Goal: Transaction & Acquisition: Download file/media

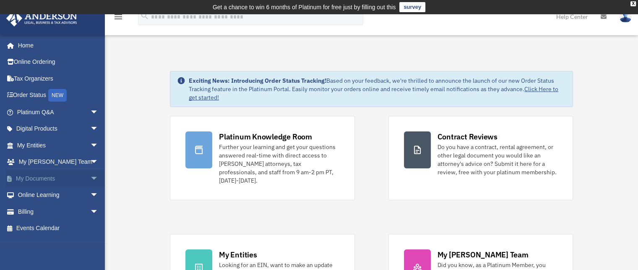
click at [90, 178] on span "arrow_drop_down" at bounding box center [98, 178] width 17 height 17
click at [34, 195] on link "Box" at bounding box center [61, 195] width 99 height 17
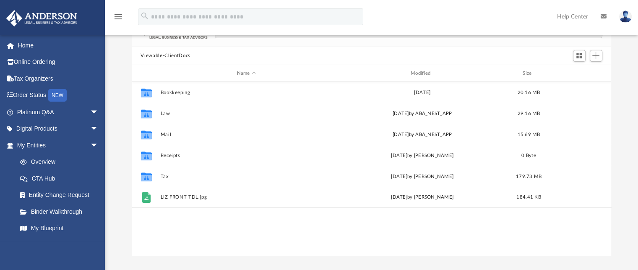
scroll to position [84, 0]
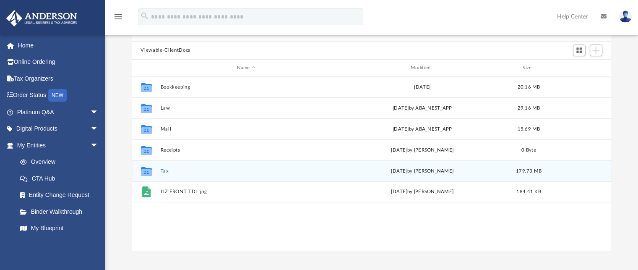
click at [145, 169] on icon "grid" at bounding box center [146, 171] width 11 height 9
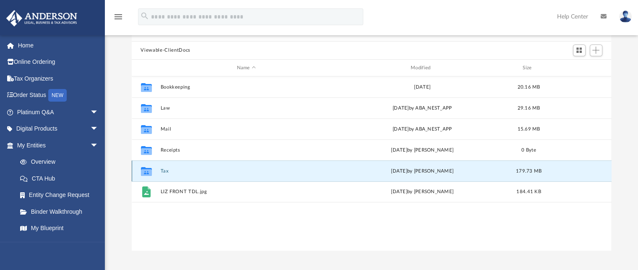
click at [166, 169] on button "Tax" at bounding box center [246, 170] width 172 height 5
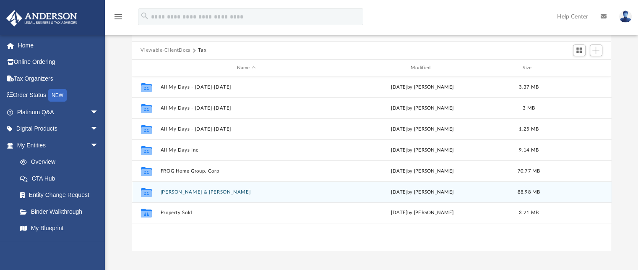
click at [213, 190] on button "[PERSON_NAME] & [PERSON_NAME]" at bounding box center [246, 191] width 172 height 5
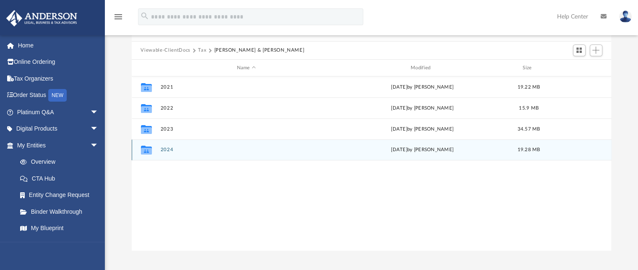
click at [170, 149] on button "2024" at bounding box center [246, 149] width 172 height 5
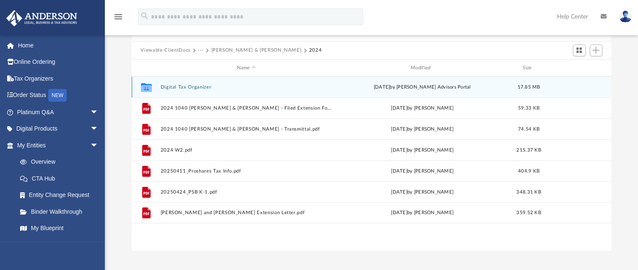
click at [200, 83] on div "Collaborated Folder Digital Tax Organizer [DATE] by [PERSON_NAME] Advisors Port…" at bounding box center [372, 86] width 480 height 21
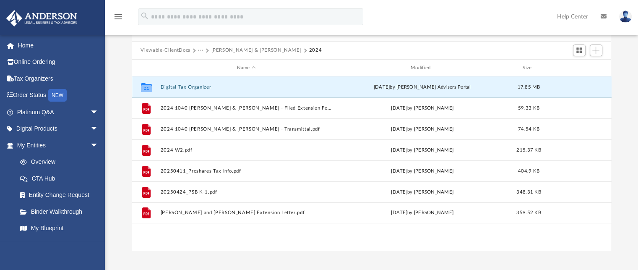
click at [199, 87] on button "Digital Tax Organizer" at bounding box center [246, 86] width 172 height 5
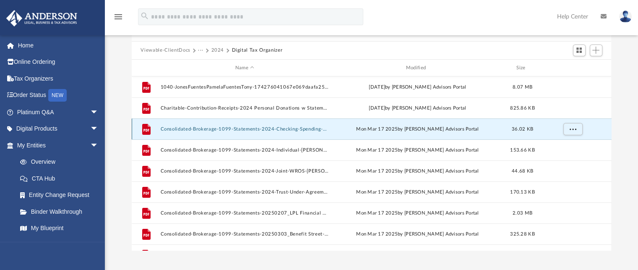
click at [312, 129] on button "Consolidated-Brokerage-1099-Statements-2024-Checking-Spending-1881-Consolidated…" at bounding box center [244, 128] width 169 height 5
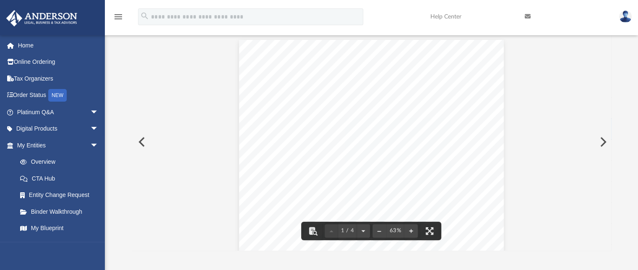
click at [139, 140] on button "Preview" at bounding box center [141, 142] width 18 height 24
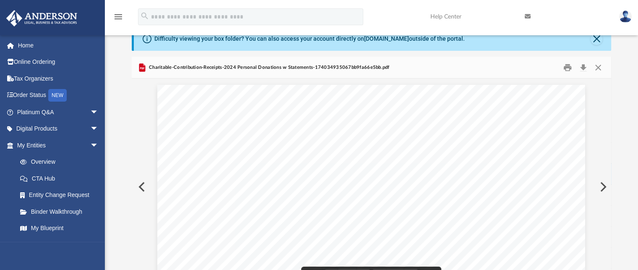
scroll to position [0, 0]
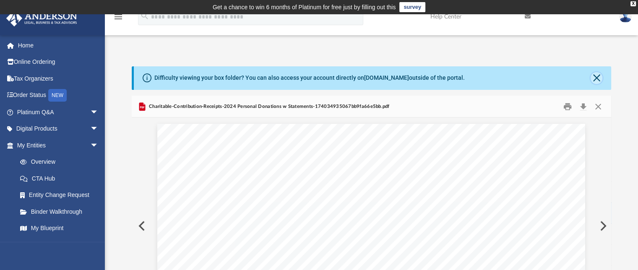
click at [596, 82] on button "Close" at bounding box center [597, 78] width 12 height 12
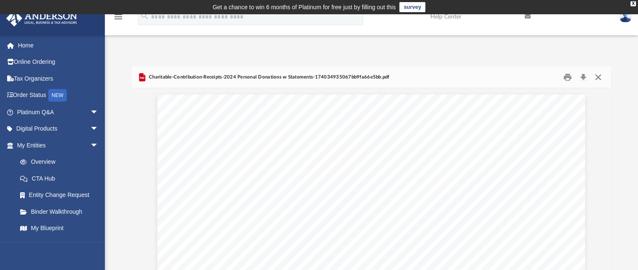
click at [598, 79] on button "Close" at bounding box center [598, 77] width 15 height 13
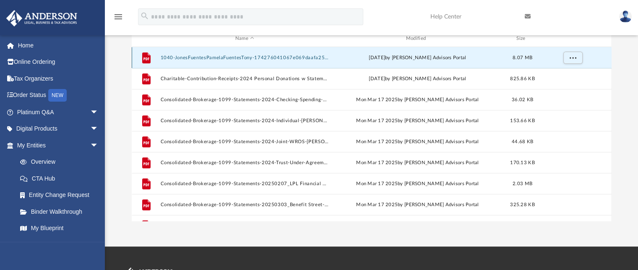
click at [273, 58] on button "1040-JonesFuentesPamelaFuentesTony-174276041067e069daafa25.pdf" at bounding box center [244, 57] width 169 height 5
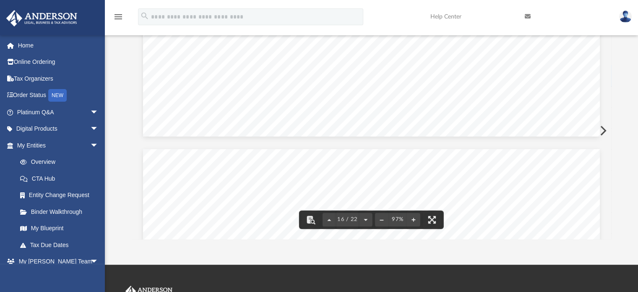
scroll to position [5112, 0]
click at [623, 48] on div "Difficulty viewing your box folder? You can also access your account directly o…" at bounding box center [372, 119] width 534 height 239
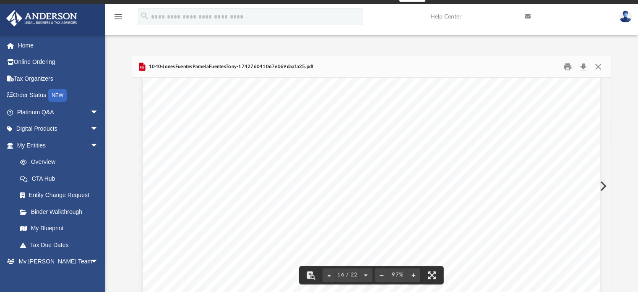
scroll to position [0, 0]
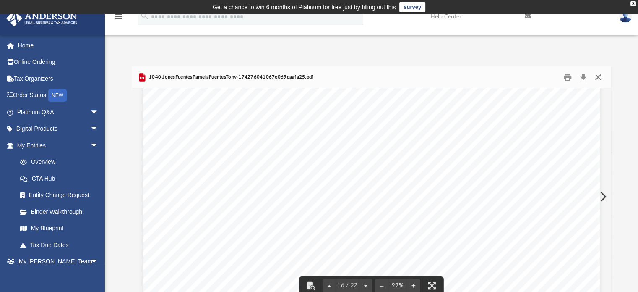
click at [599, 76] on button "Close" at bounding box center [598, 77] width 15 height 13
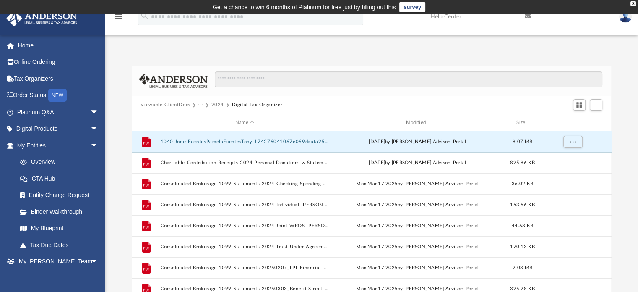
click at [215, 105] on button "2024" at bounding box center [217, 105] width 13 height 8
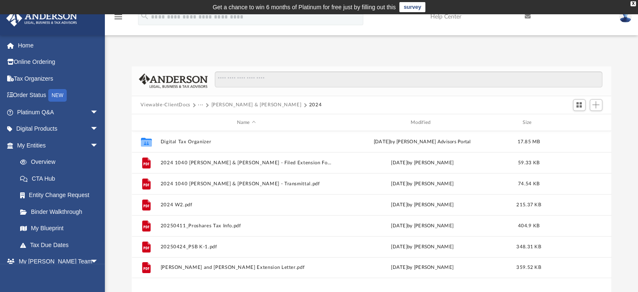
click at [201, 104] on button "···" at bounding box center [200, 105] width 5 height 8
click at [199, 102] on button "···" at bounding box center [200, 105] width 5 height 8
click at [200, 103] on button "···" at bounding box center [200, 105] width 5 height 8
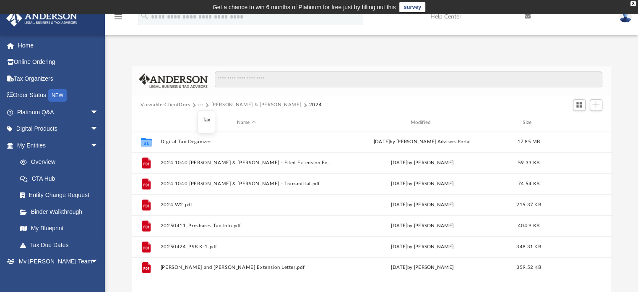
click at [180, 104] on button "Viewable-ClientDocs" at bounding box center [166, 105] width 50 height 8
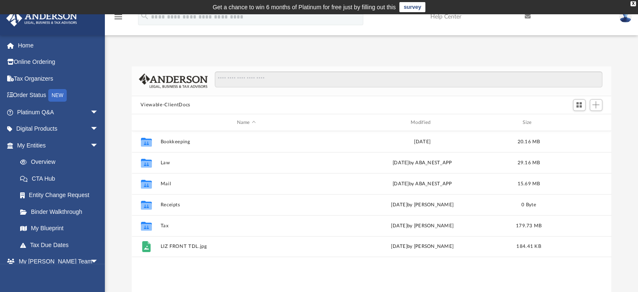
click at [180, 104] on button "Viewable-ClientDocs" at bounding box center [166, 105] width 50 height 8
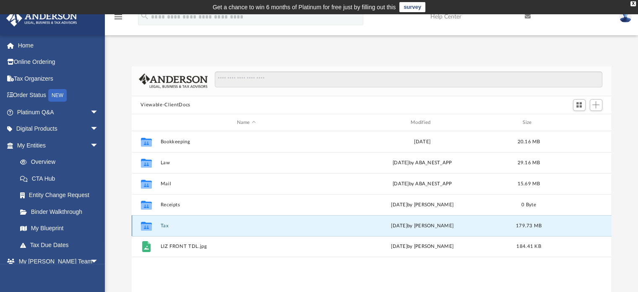
click at [167, 225] on button "Tax" at bounding box center [246, 225] width 172 height 5
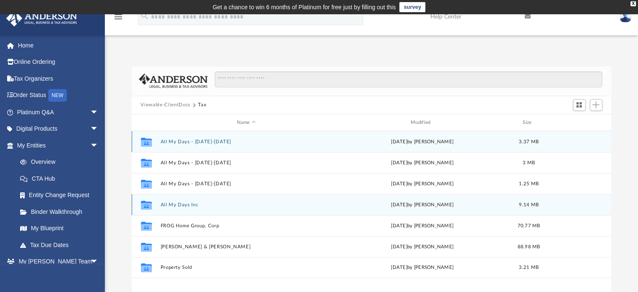
scroll to position [42, 0]
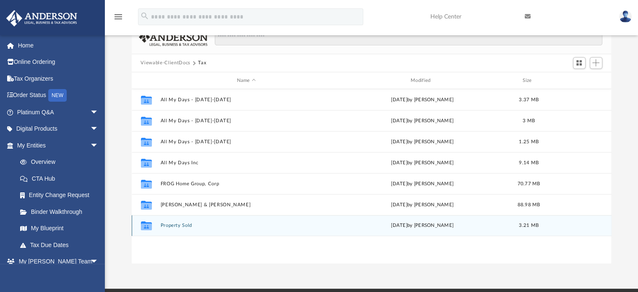
click at [177, 226] on button "Property Sold" at bounding box center [246, 225] width 172 height 5
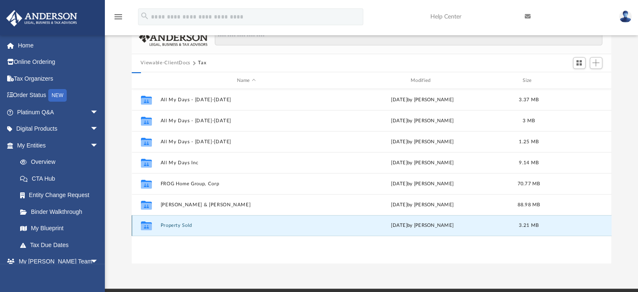
click at [178, 225] on button "Property Sold" at bounding box center [246, 225] width 172 height 5
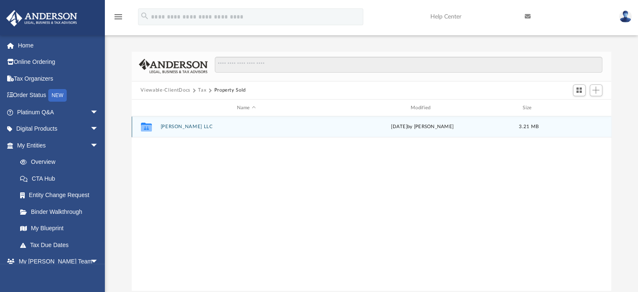
scroll to position [0, 0]
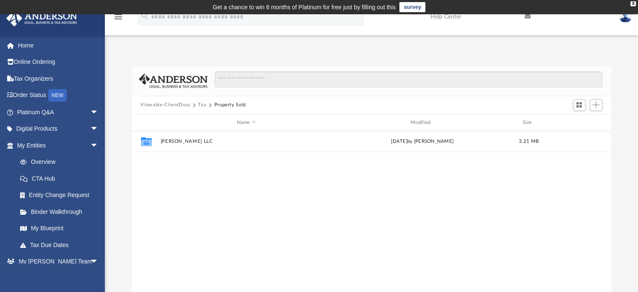
click at [202, 105] on button "Tax" at bounding box center [202, 105] width 8 height 8
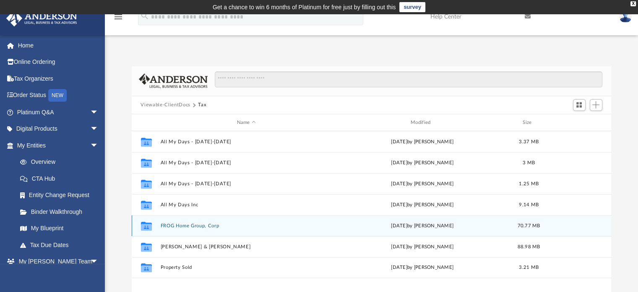
click at [188, 223] on button "FROG Home Group, Corp" at bounding box center [246, 225] width 172 height 5
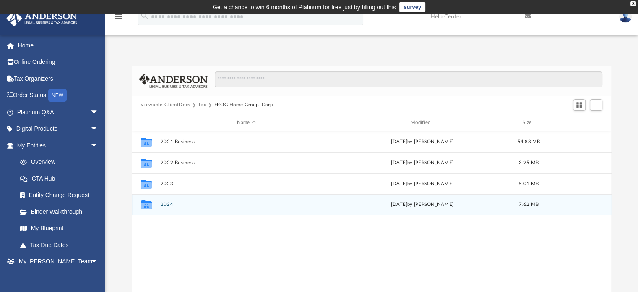
click at [170, 204] on button "2024" at bounding box center [246, 204] width 172 height 5
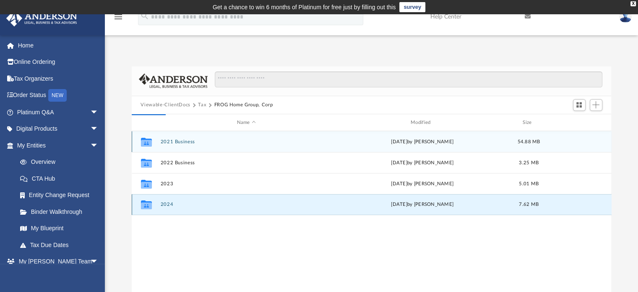
click at [170, 204] on button "2024" at bounding box center [246, 204] width 172 height 5
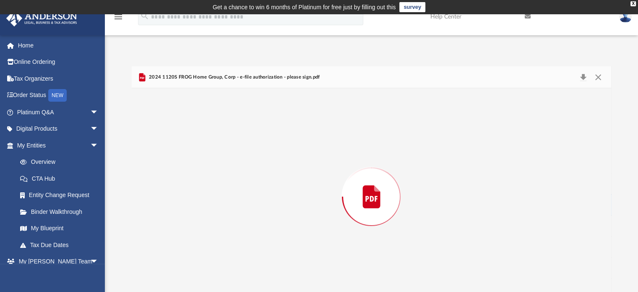
scroll to position [13, 0]
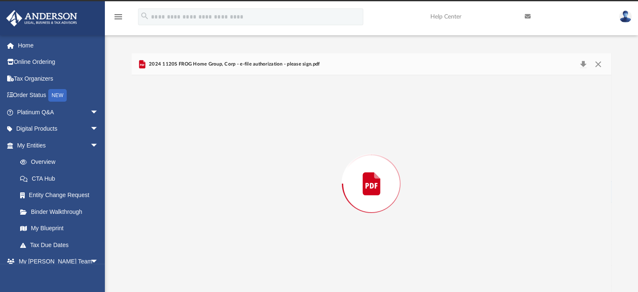
click at [170, 204] on div "Preview" at bounding box center [372, 183] width 480 height 217
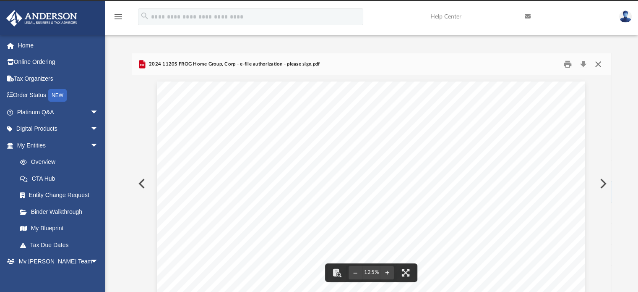
click at [598, 64] on button "Close" at bounding box center [598, 64] width 15 height 13
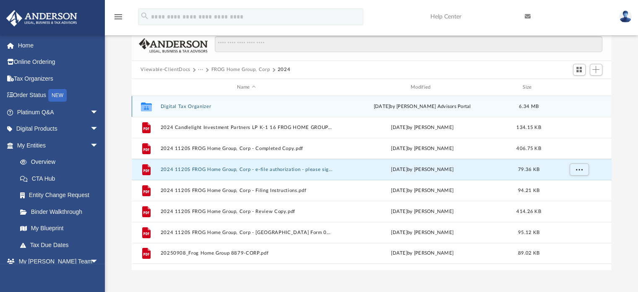
scroll to position [55, 0]
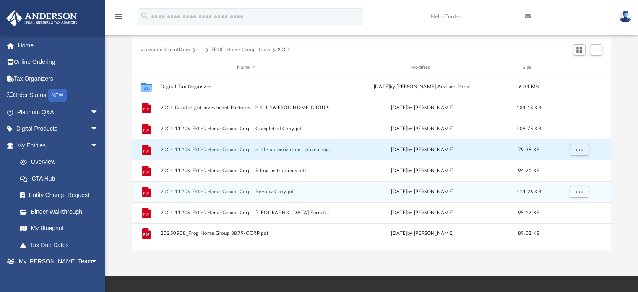
click at [251, 191] on button "2024 1120S FROG Home Group, Corp - Review Copy.pdf" at bounding box center [246, 191] width 172 height 5
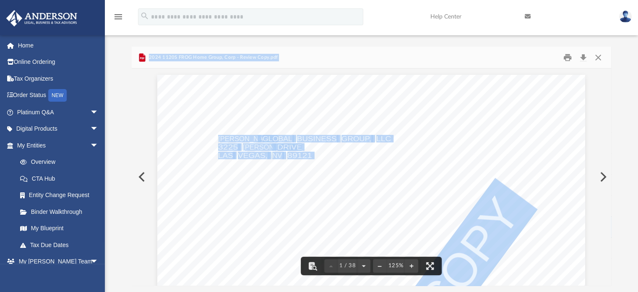
scroll to position [0, 0]
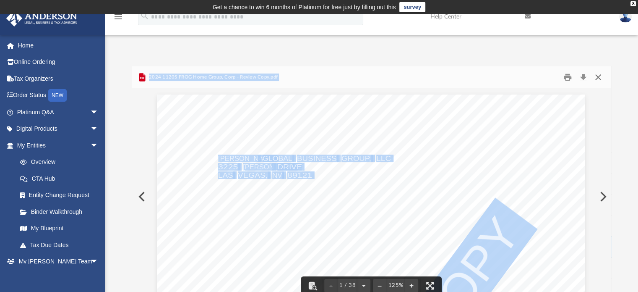
click at [600, 74] on button "Close" at bounding box center [598, 77] width 15 height 13
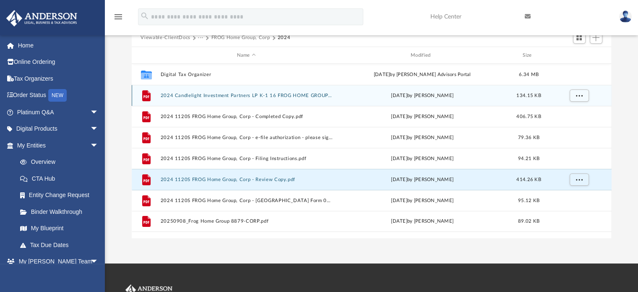
scroll to position [84, 0]
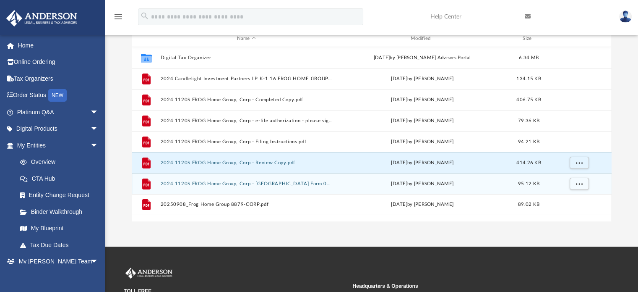
click at [225, 182] on button "2024 1120S FROG Home Group, Corp - [GEOGRAPHIC_DATA] Form 05-102.pdf" at bounding box center [246, 183] width 172 height 5
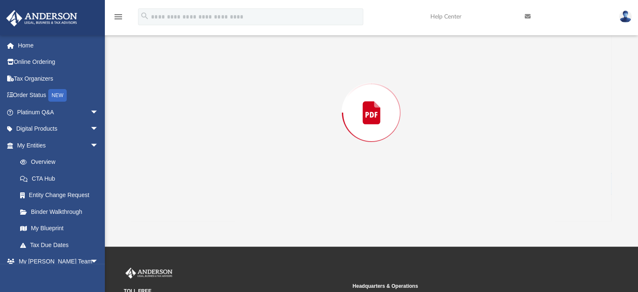
scroll to position [66, 0]
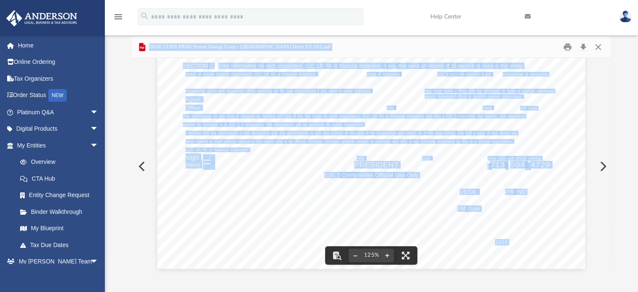
scroll to position [0, 0]
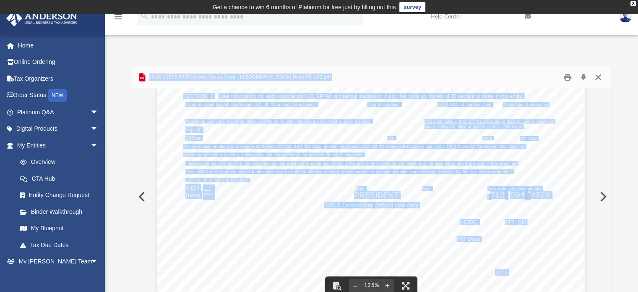
click at [596, 78] on button "Close" at bounding box center [598, 77] width 15 height 13
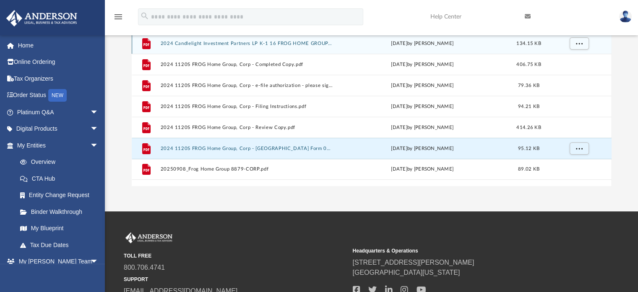
scroll to position [126, 0]
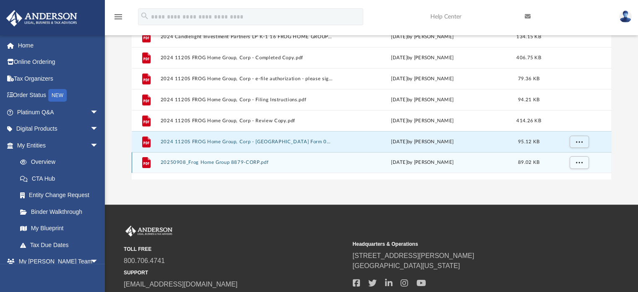
click at [230, 160] on button "20250908_Frog Home Group 8879-CORP.pdf" at bounding box center [246, 162] width 172 height 5
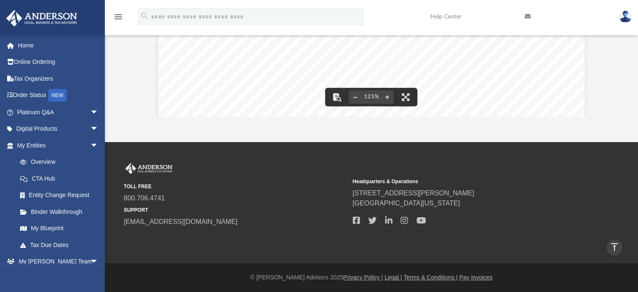
scroll to position [0, 0]
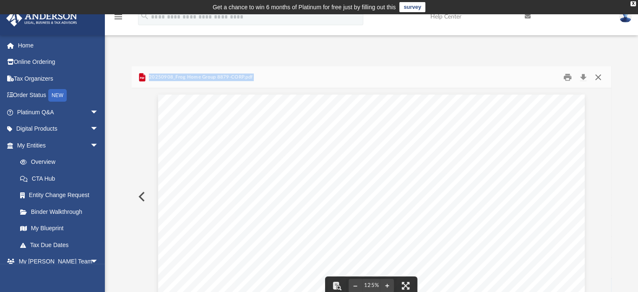
click at [601, 77] on button "Close" at bounding box center [598, 77] width 15 height 13
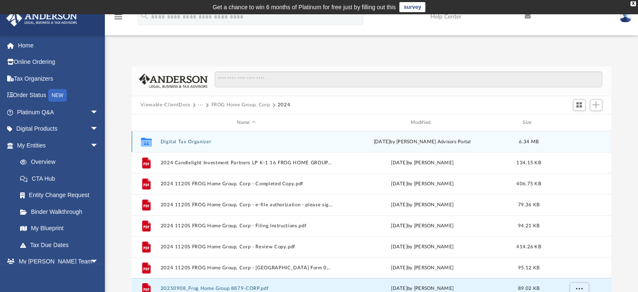
click at [185, 142] on button "Digital Tax Organizer" at bounding box center [246, 141] width 172 height 5
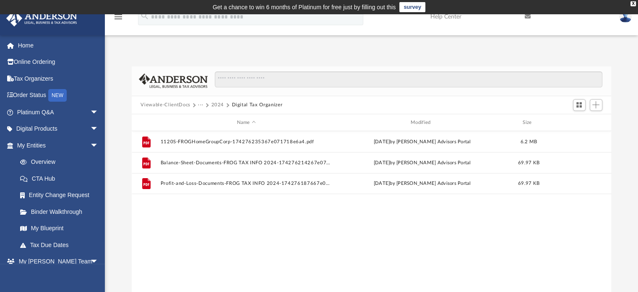
click at [217, 103] on button "2024" at bounding box center [217, 105] width 13 height 8
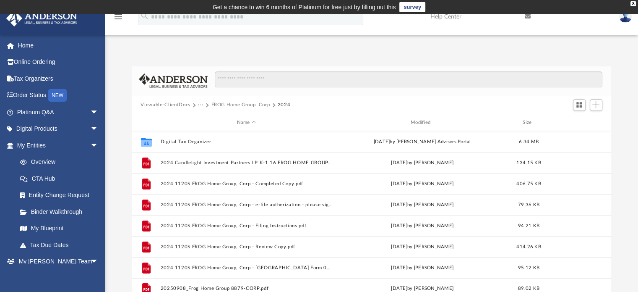
click at [200, 104] on button "···" at bounding box center [200, 105] width 5 height 8
click at [205, 119] on li "Tax" at bounding box center [206, 119] width 8 height 9
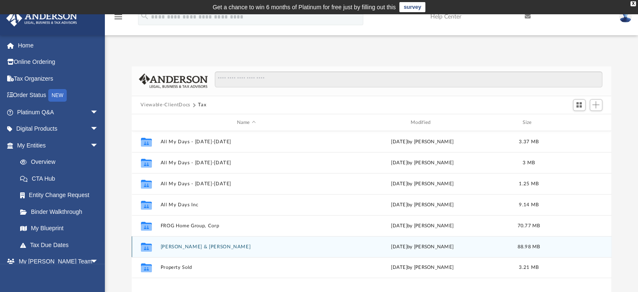
click at [200, 243] on div "Collaborated [PERSON_NAME] & [PERSON_NAME][DATE] by [PERSON_NAME] 88.98 MB" at bounding box center [372, 246] width 480 height 21
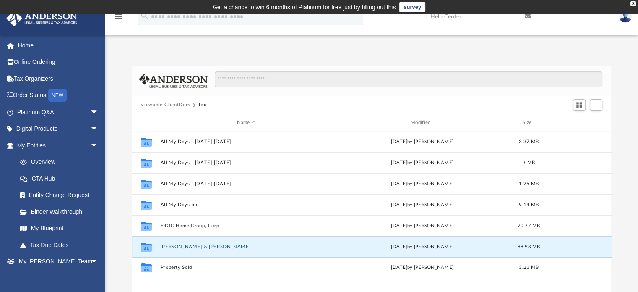
click at [200, 243] on div "Collaborated [PERSON_NAME] & [PERSON_NAME][DATE] by [PERSON_NAME] 88.98 MB" at bounding box center [372, 246] width 480 height 21
click at [146, 244] on icon "grid" at bounding box center [146, 247] width 11 height 9
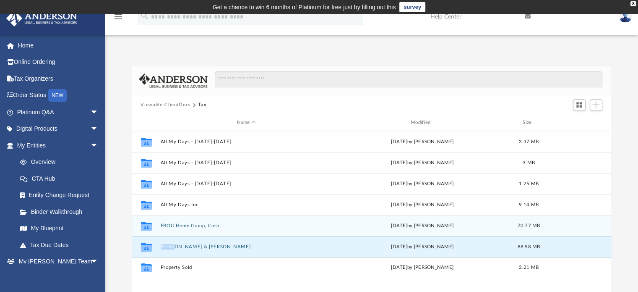
click at [251, 225] on button "FROG Home Group, Corp" at bounding box center [246, 225] width 172 height 5
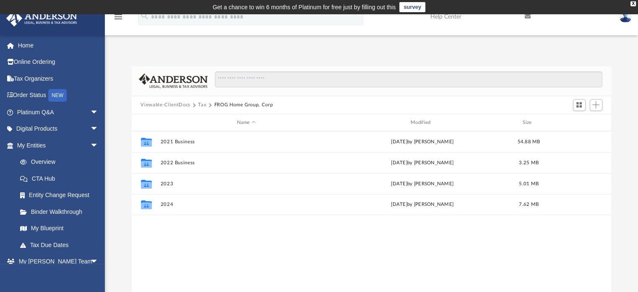
click at [201, 104] on button "Tax" at bounding box center [202, 105] width 8 height 8
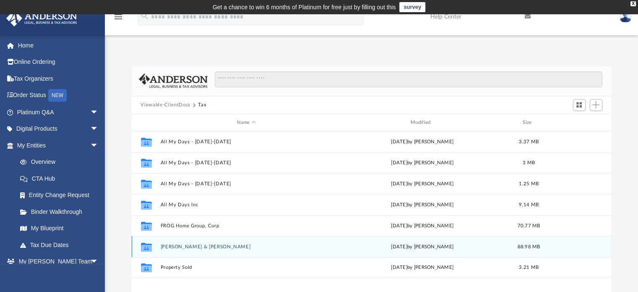
click at [172, 244] on button "[PERSON_NAME] & [PERSON_NAME]" at bounding box center [246, 246] width 172 height 5
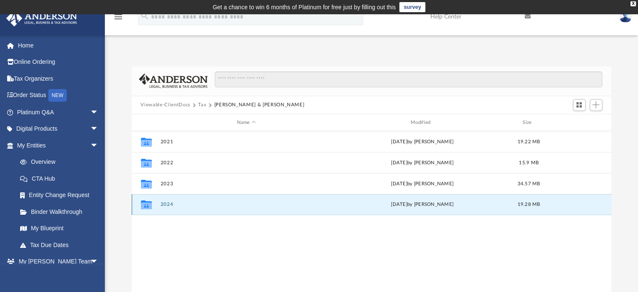
click at [172, 204] on button "2024" at bounding box center [246, 204] width 172 height 5
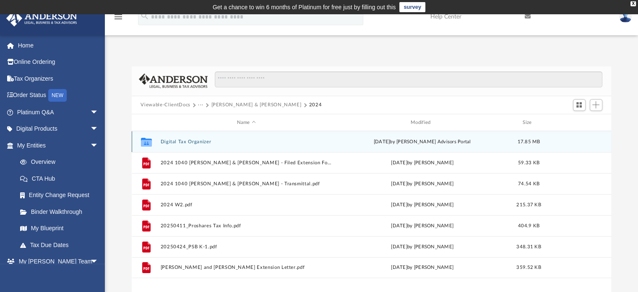
click at [195, 141] on button "Digital Tax Organizer" at bounding box center [246, 141] width 172 height 5
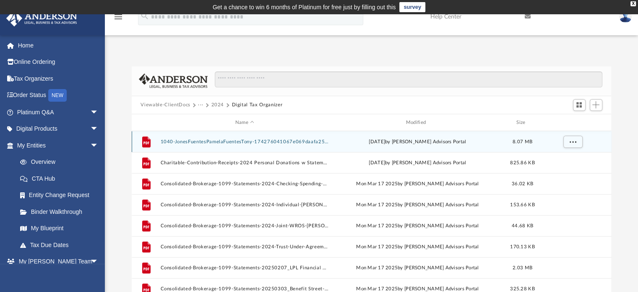
click at [238, 141] on button "1040-JonesFuentesPamelaFuentesTony-174276041067e069daafa25.pdf" at bounding box center [244, 141] width 169 height 5
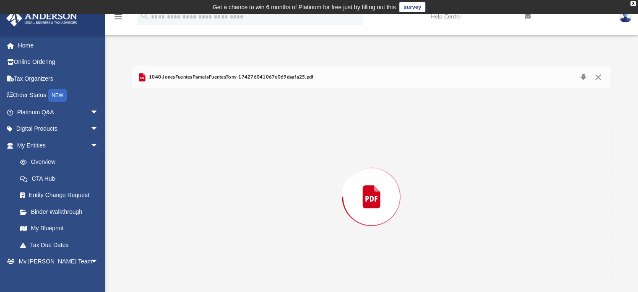
scroll to position [13, 0]
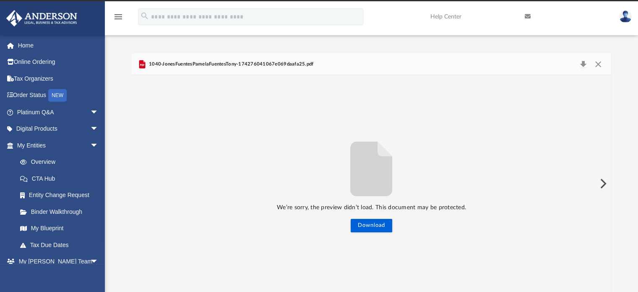
click at [198, 63] on span "1040-JonesFuentesPamelaFuentesTony-174276041067e069daafa25.pdf" at bounding box center [230, 64] width 167 height 8
click at [599, 64] on button "Close" at bounding box center [598, 64] width 15 height 12
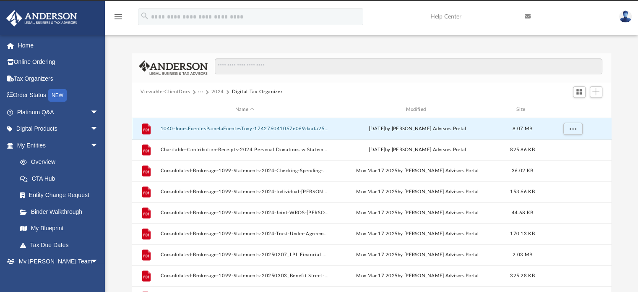
click at [164, 129] on button "1040-JonesFuentesPamelaFuentesTony-174276041067e069daafa25.pdf" at bounding box center [244, 128] width 169 height 5
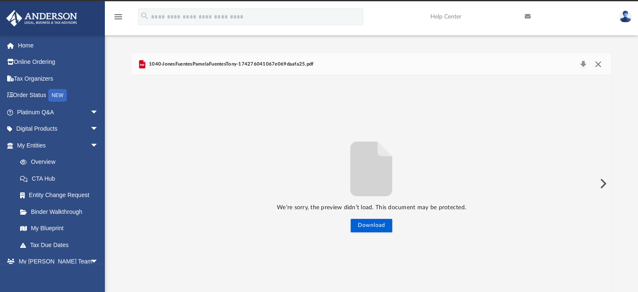
click at [599, 62] on button "Close" at bounding box center [598, 64] width 15 height 12
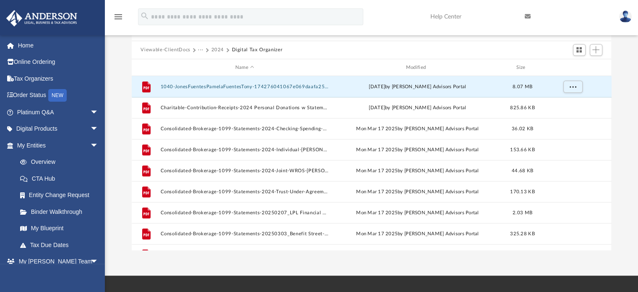
scroll to position [0, 0]
click at [220, 50] on button "2024" at bounding box center [217, 50] width 13 height 8
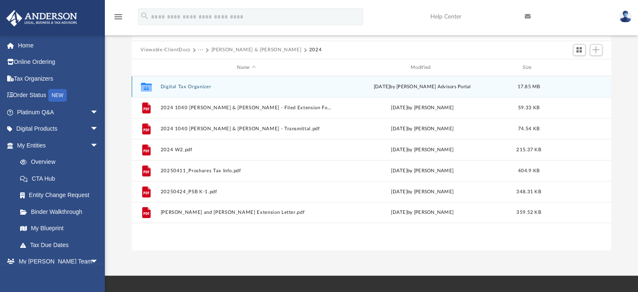
click at [146, 86] on icon "grid" at bounding box center [146, 88] width 11 height 7
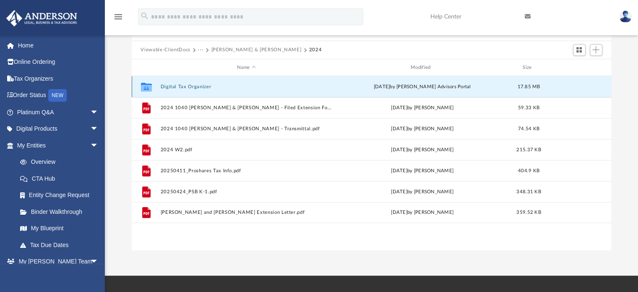
click at [185, 85] on button "Digital Tax Organizer" at bounding box center [246, 86] width 172 height 5
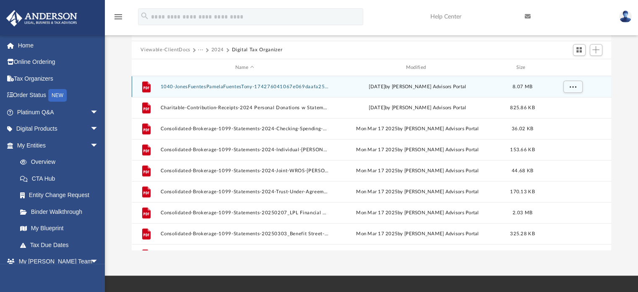
click at [145, 87] on icon "grid" at bounding box center [146, 87] width 6 height 3
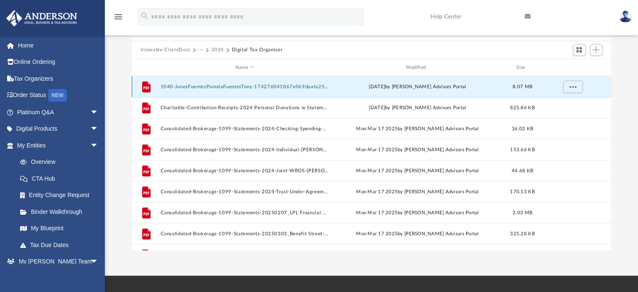
click at [145, 87] on icon "grid" at bounding box center [146, 87] width 6 height 3
click at [575, 86] on span "More options" at bounding box center [573, 86] width 7 height 5
click at [565, 117] on li "Download" at bounding box center [565, 116] width 24 height 9
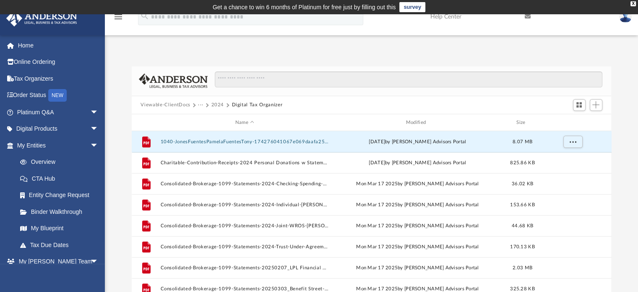
click at [183, 105] on button "Viewable-ClientDocs" at bounding box center [166, 105] width 50 height 8
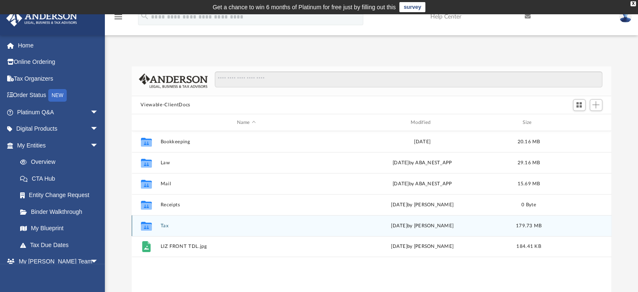
click at [164, 226] on button "Tax" at bounding box center [246, 225] width 172 height 5
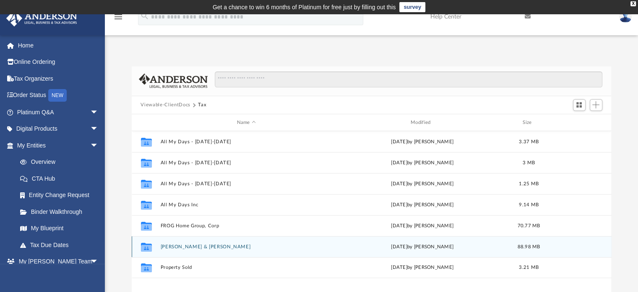
click at [180, 246] on button "[PERSON_NAME] & [PERSON_NAME]" at bounding box center [246, 246] width 172 height 5
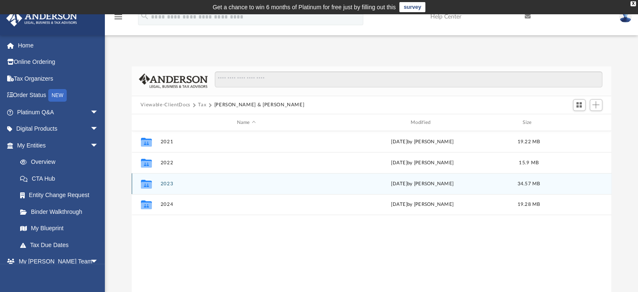
click at [165, 184] on button "2023" at bounding box center [246, 183] width 172 height 5
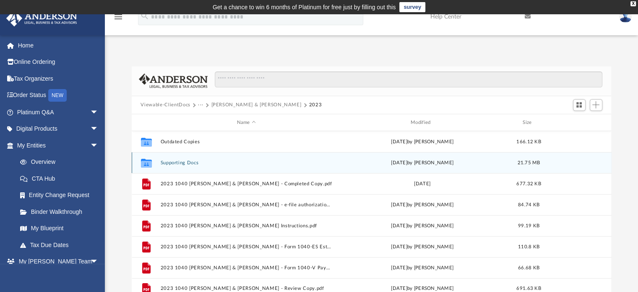
click at [185, 160] on button "Supporting Docs" at bounding box center [246, 162] width 172 height 5
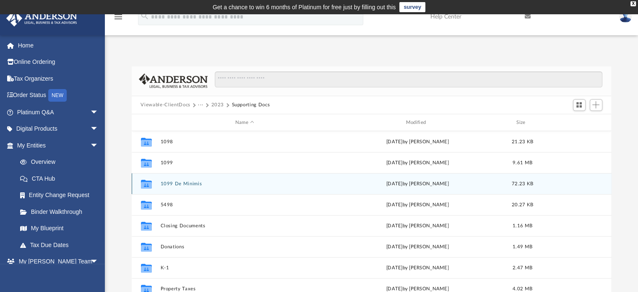
click at [171, 184] on button "1099 De Minimis" at bounding box center [244, 183] width 169 height 5
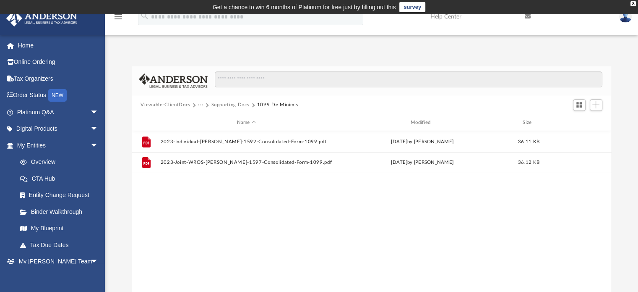
click at [230, 105] on button "Supporting Docs" at bounding box center [230, 105] width 38 height 8
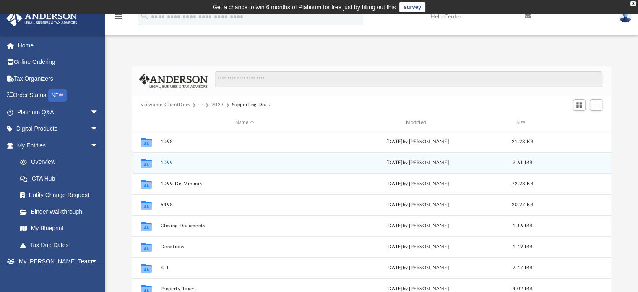
click at [167, 161] on button "1099" at bounding box center [244, 162] width 169 height 5
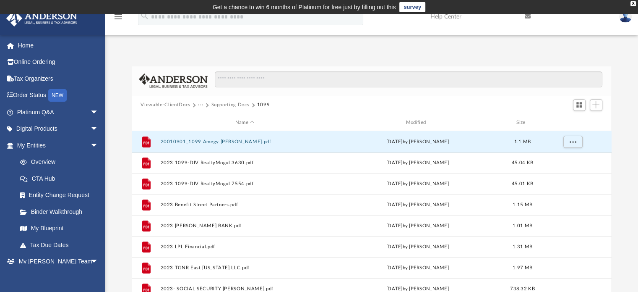
click at [218, 140] on button "20010901_1099 Amegy [PERSON_NAME].pdf" at bounding box center [244, 141] width 169 height 5
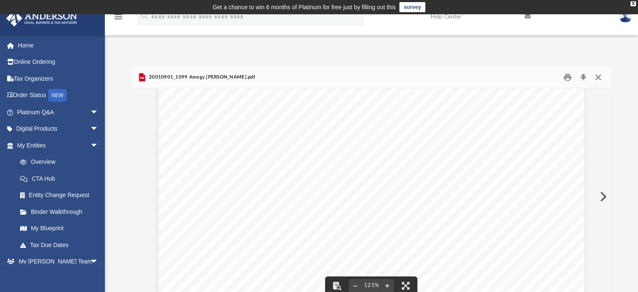
click at [600, 76] on button "Close" at bounding box center [598, 77] width 15 height 13
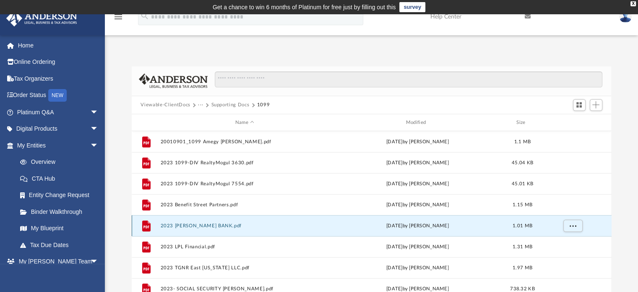
click at [222, 223] on button "2023 [PERSON_NAME] BANK.pdf" at bounding box center [244, 225] width 169 height 5
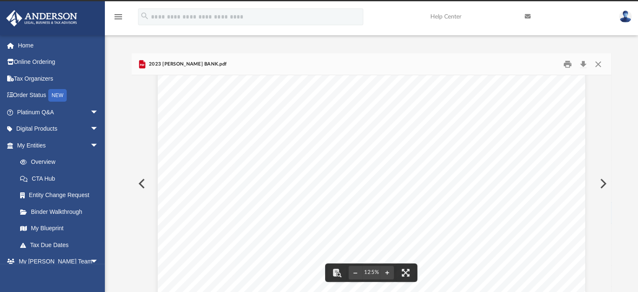
scroll to position [49, 0]
click at [600, 63] on button "Close" at bounding box center [598, 64] width 15 height 13
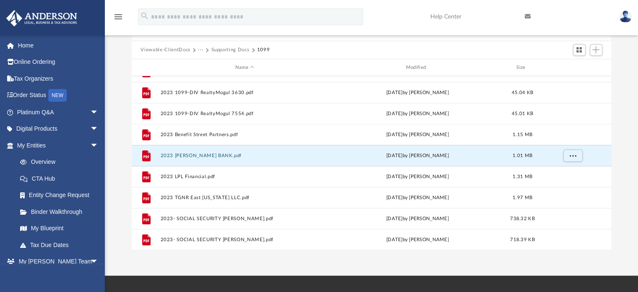
scroll to position [0, 0]
